Goal: Transaction & Acquisition: Book appointment/travel/reservation

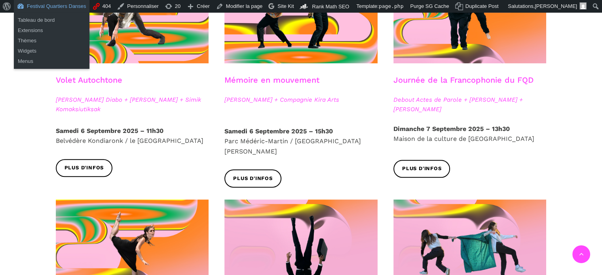
scroll to position [475, 0]
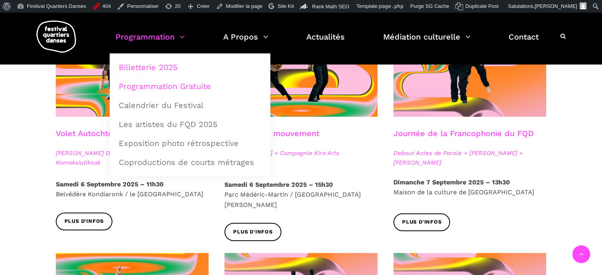
click at [158, 70] on link "Billetterie 2025" at bounding box center [190, 67] width 152 height 18
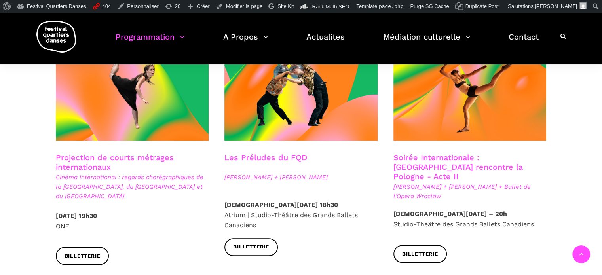
scroll to position [713, 0]
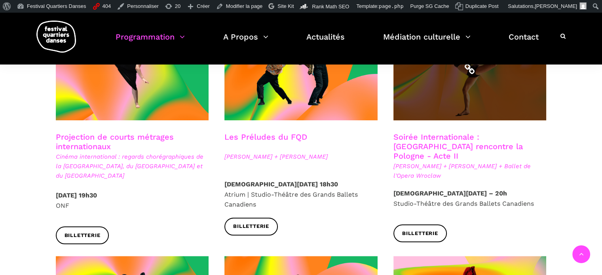
click at [427, 104] on span at bounding box center [470, 69] width 153 height 103
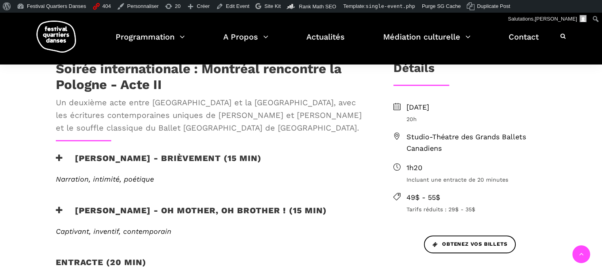
scroll to position [238, 0]
